Goal: Book appointment/travel/reservation

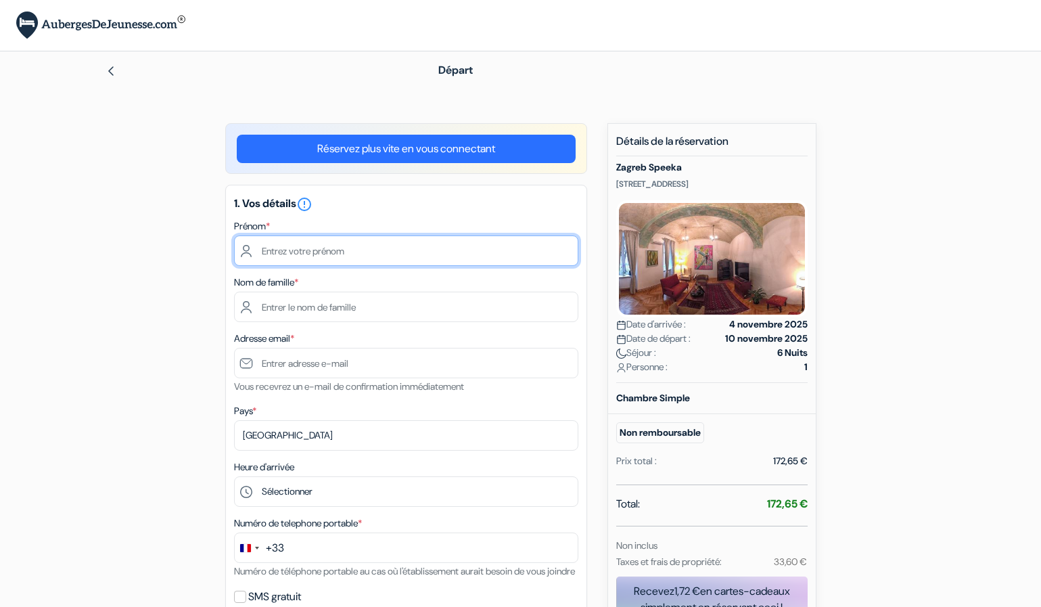
click at [385, 258] on input "text" at bounding box center [406, 250] width 344 height 30
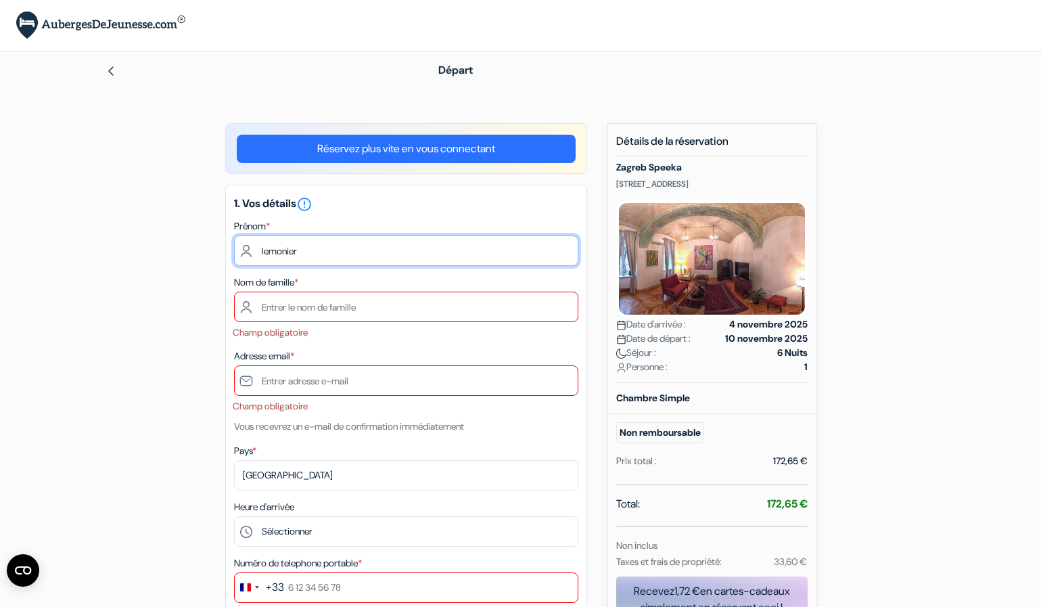
drag, startPoint x: 288, startPoint y: 255, endPoint x: 210, endPoint y: 204, distance: 93.4
type input "[PERSON_NAME]"
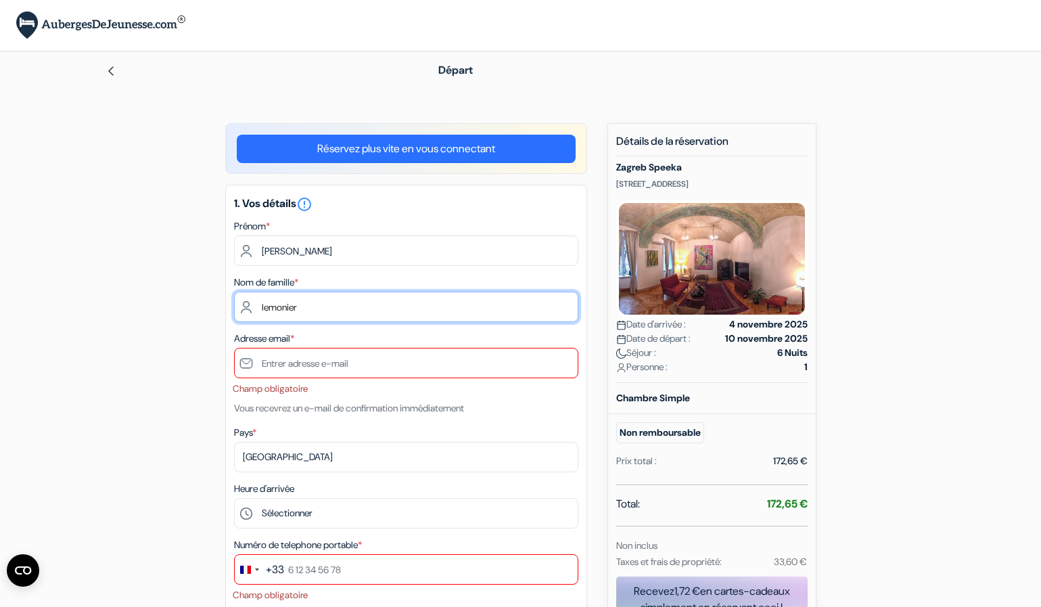
type input "lemonier"
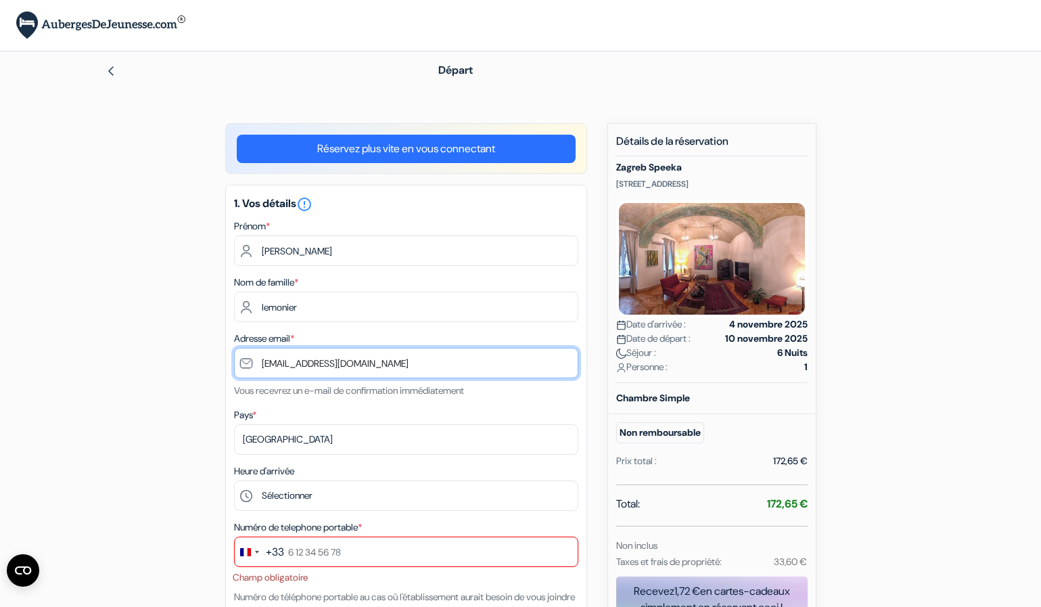
type input "[EMAIL_ADDRESS][DOMAIN_NAME]"
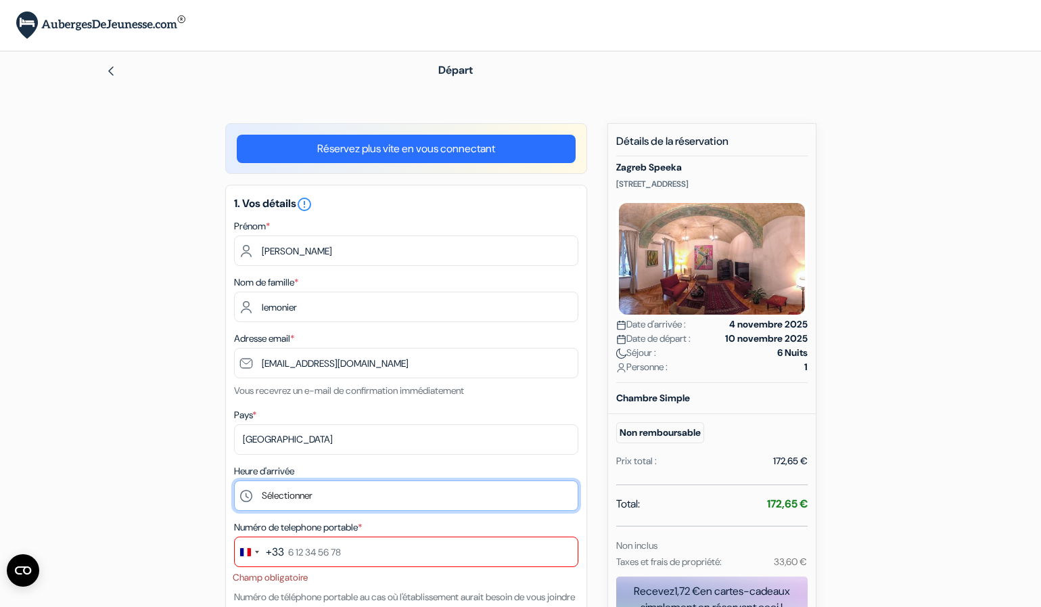
click at [364, 496] on select "Sélectionner 12:00 13:00 14:00 15:00 16:00 17:00 18:00 19:00 20:00 21:00 22:00" at bounding box center [406, 495] width 344 height 30
select select "12"
click at [234, 480] on select "Sélectionner 12:00 13:00 14:00 15:00 16:00 17:00 18:00 19:00 20:00 21:00 22:00" at bounding box center [406, 495] width 344 height 30
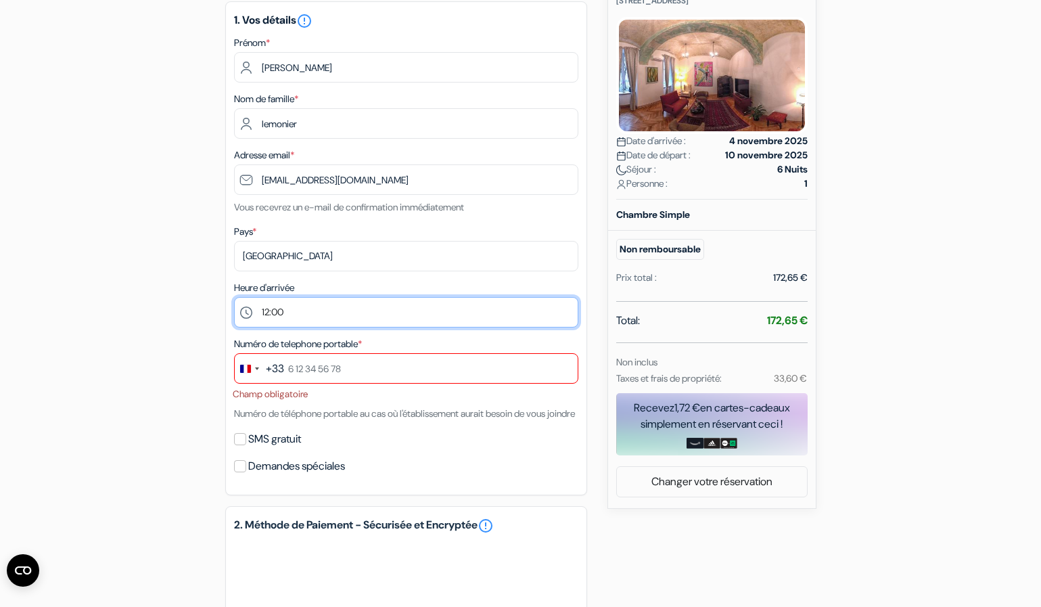
scroll to position [206, 0]
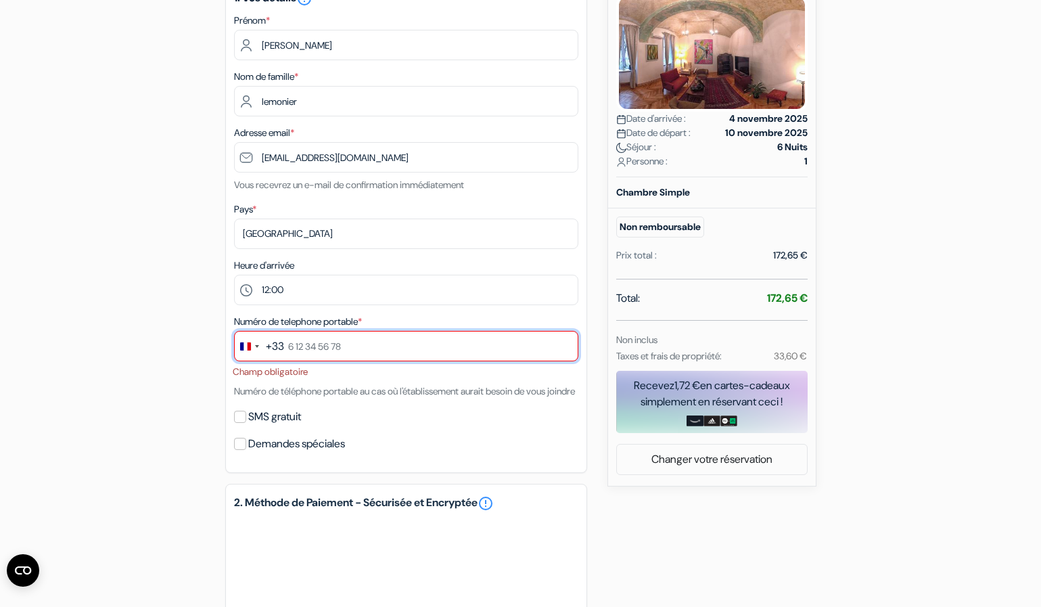
click at [393, 352] on input "text" at bounding box center [406, 346] width 344 height 30
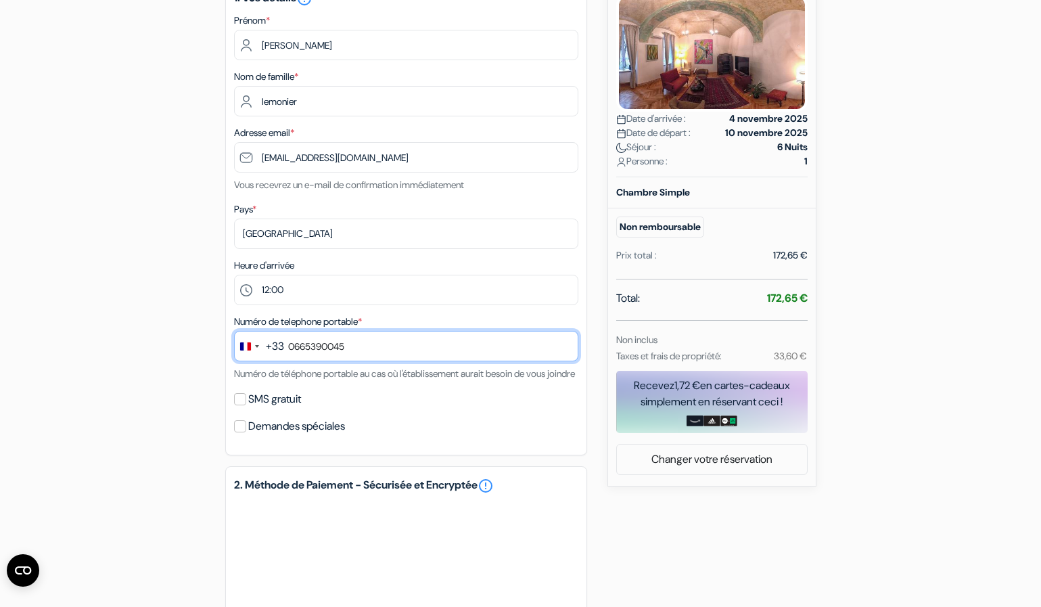
type input "0665390045"
click at [269, 409] on label "SMS gratuit" at bounding box center [274, 399] width 53 height 19
click at [246, 405] on input "SMS gratuit" at bounding box center [240, 399] width 12 height 12
checkbox input "true"
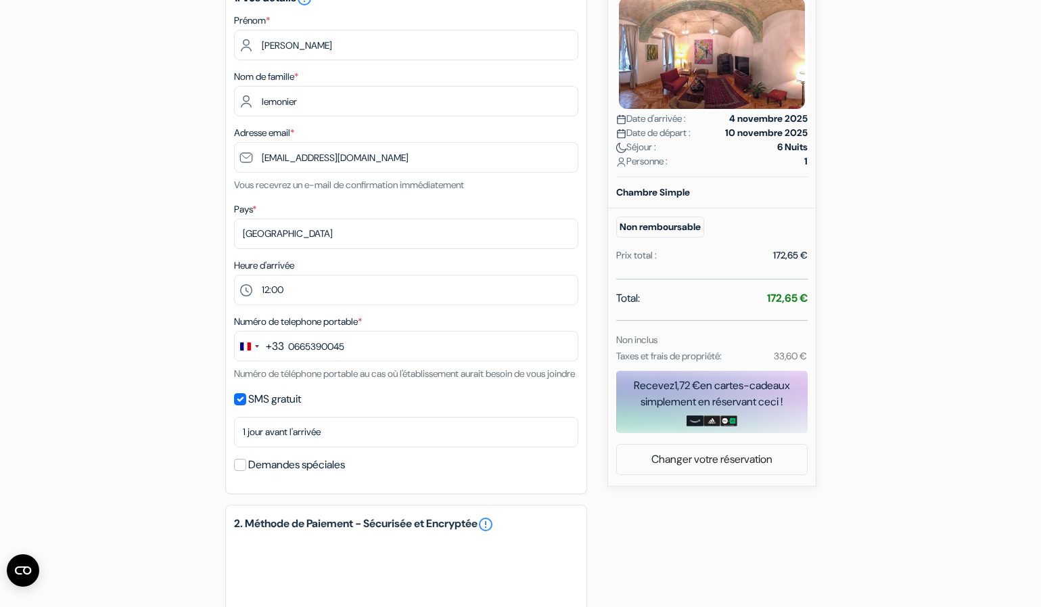
click at [241, 409] on div "SMS gratuit" at bounding box center [406, 399] width 344 height 19
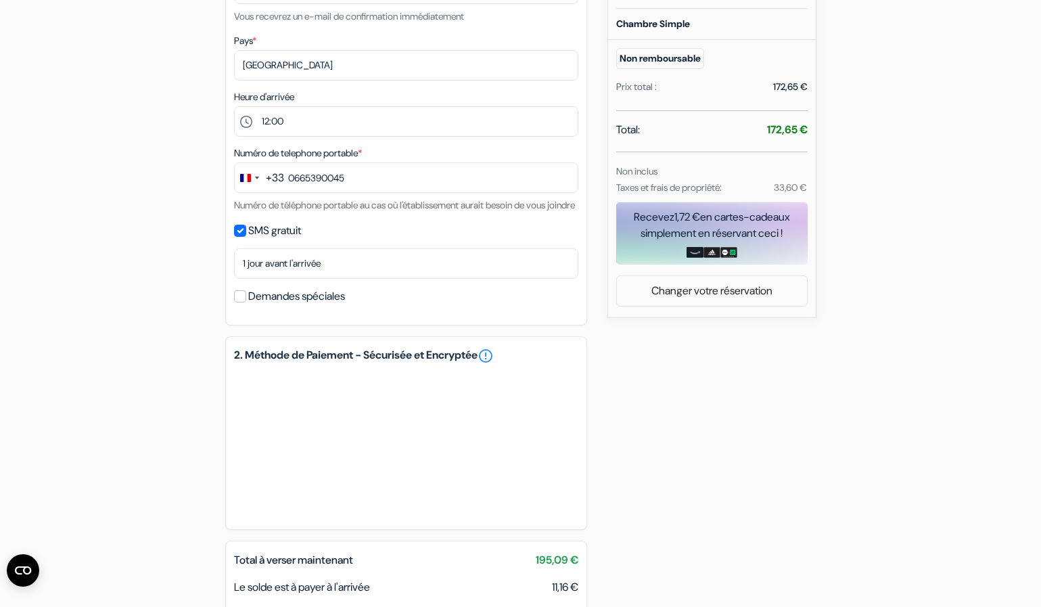
scroll to position [375, 0]
click at [649, 183] on small "Taxes et frais de propriété:" at bounding box center [669, 186] width 106 height 12
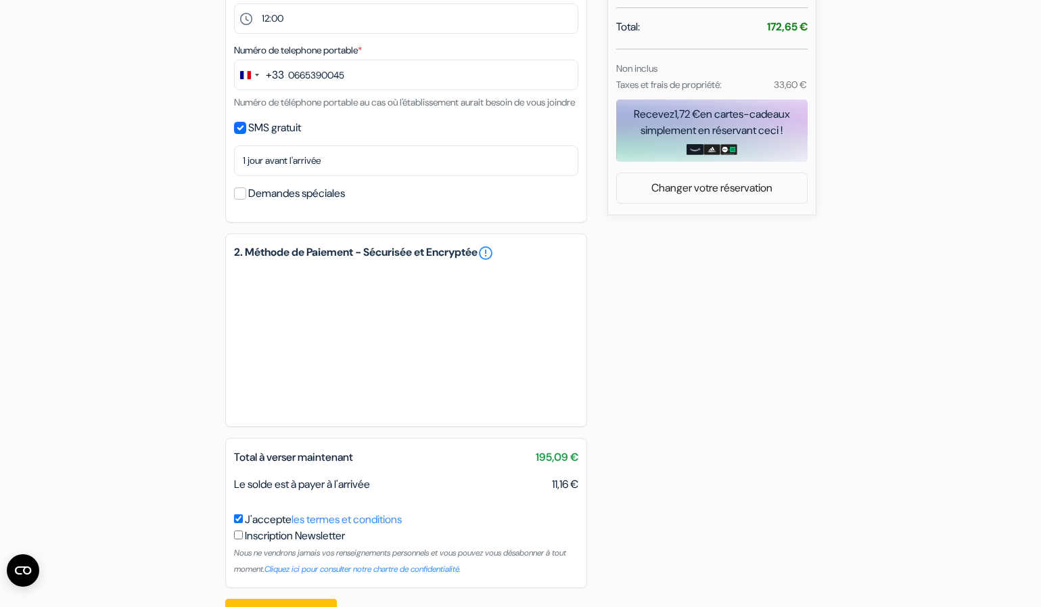
scroll to position [535, 0]
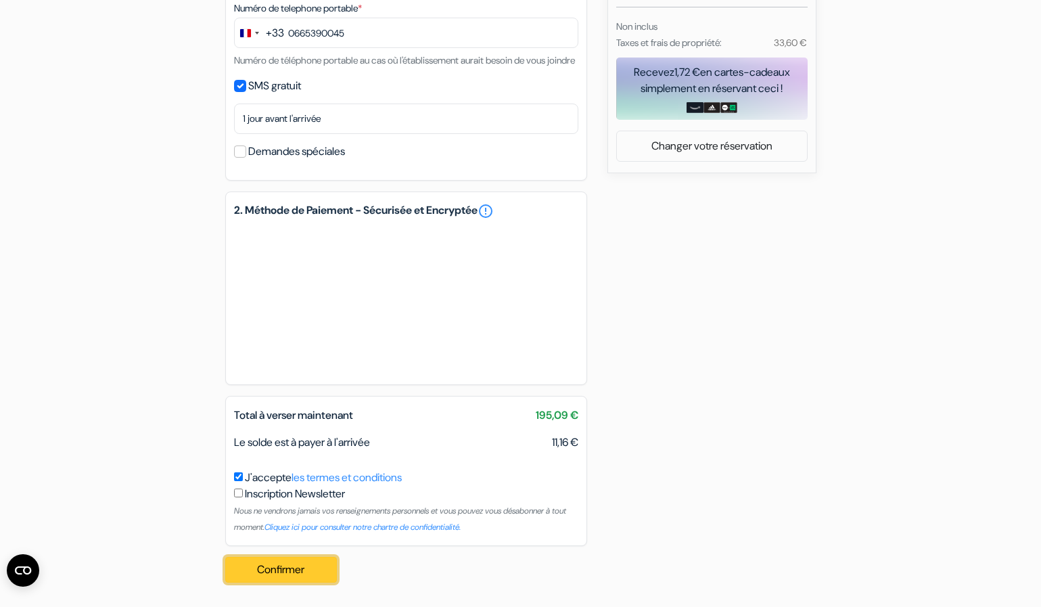
click at [304, 574] on button "Confirmer Loading..." at bounding box center [281, 570] width 112 height 26
